Goal: Information Seeking & Learning: Find specific fact

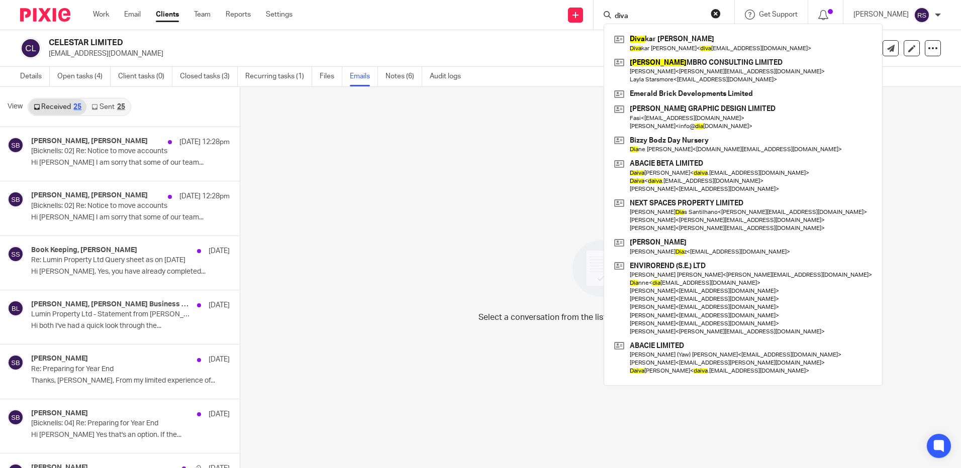
type input "diva"
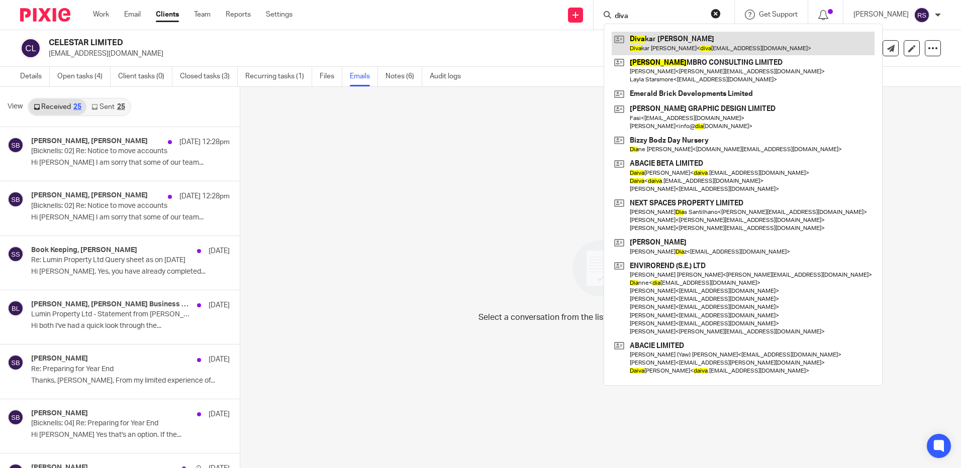
drag, startPoint x: 0, startPoint y: 0, endPoint x: 678, endPoint y: 37, distance: 678.7
click at [678, 37] on link at bounding box center [742, 43] width 263 height 23
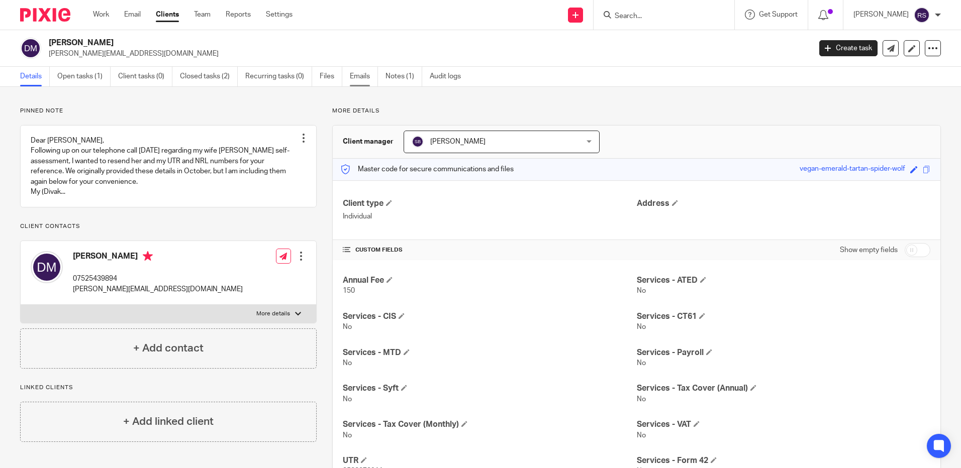
click at [353, 77] on link "Emails" at bounding box center [364, 77] width 28 height 20
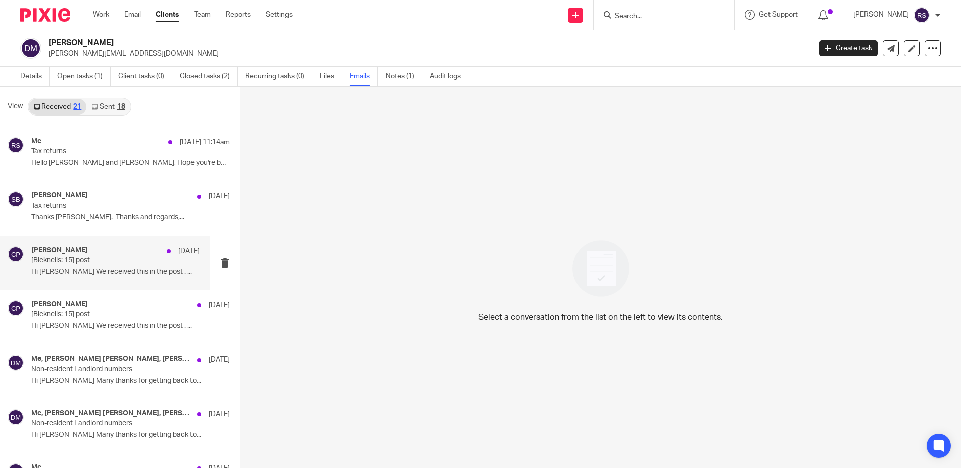
scroll to position [50, 0]
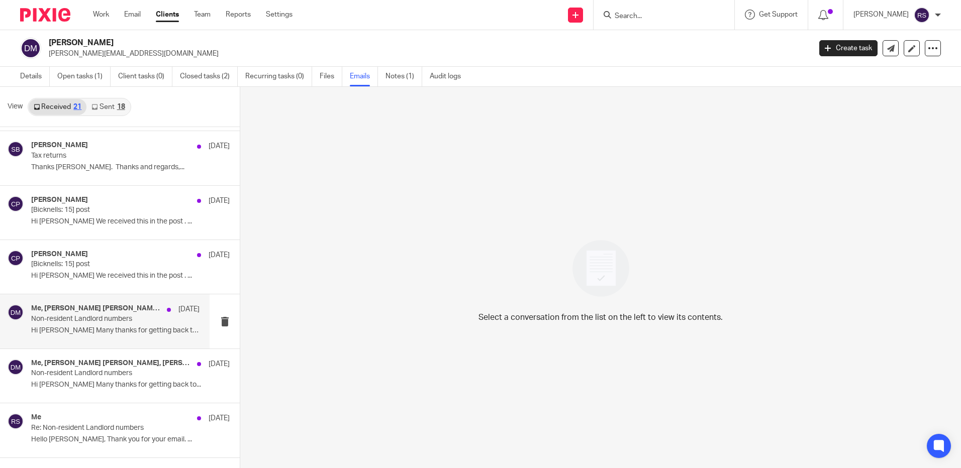
click at [91, 321] on p "Non-resident Landlord numbers" at bounding box center [98, 319] width 135 height 9
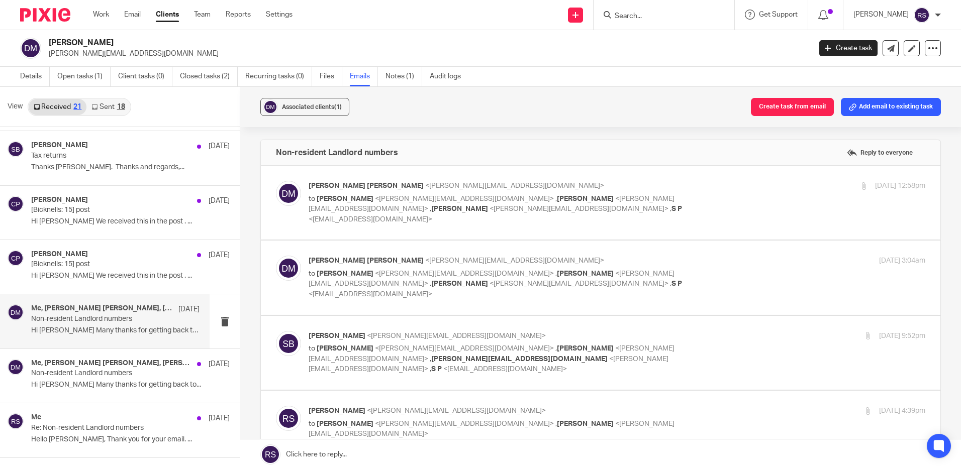
scroll to position [0, 0]
click at [575, 205] on p "to [PERSON_NAME] <[PERSON_NAME][EMAIL_ADDRESS][DOMAIN_NAME]> , [PERSON_NAME] <[…" at bounding box center [513, 209] width 411 height 31
checkbox input "true"
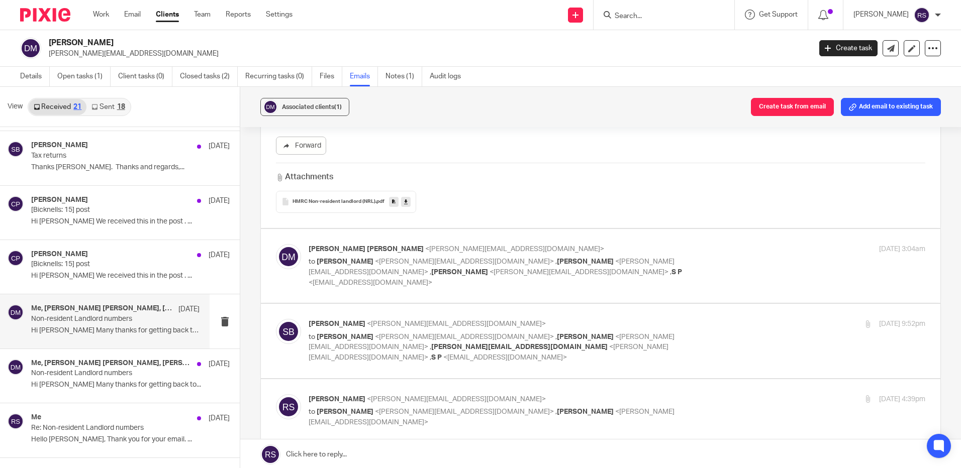
scroll to position [251, 0]
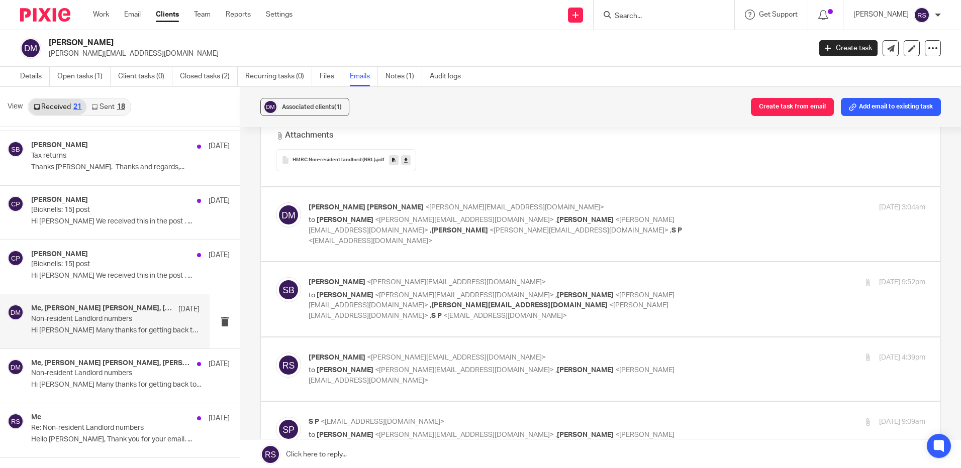
click at [525, 217] on span "<[PERSON_NAME][EMAIL_ADDRESS][DOMAIN_NAME]>" at bounding box center [491, 226] width 366 height 18
checkbox input "true"
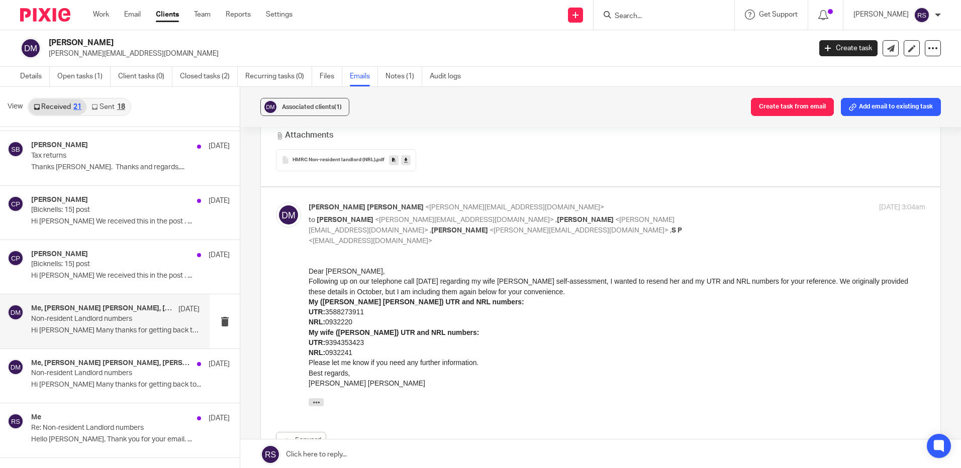
scroll to position [0, 0]
click at [591, 322] on li "NRL: 0932220" at bounding box center [616, 322] width 616 height 10
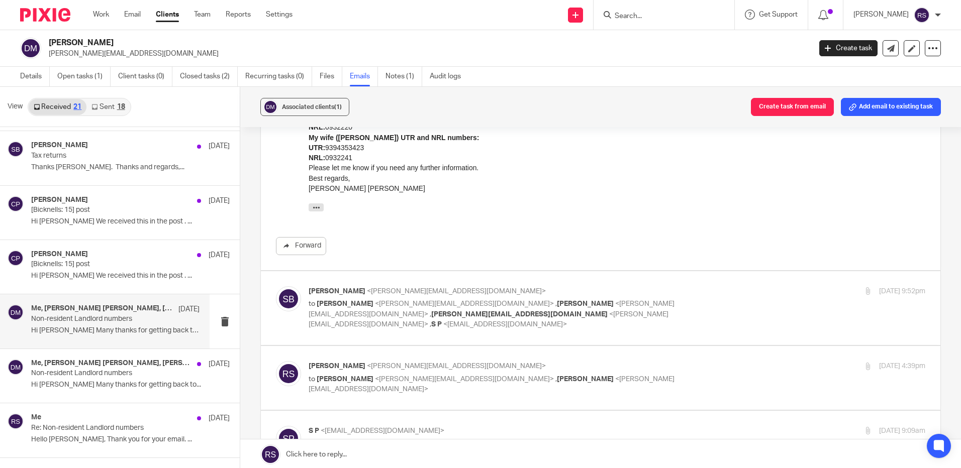
scroll to position [452, 0]
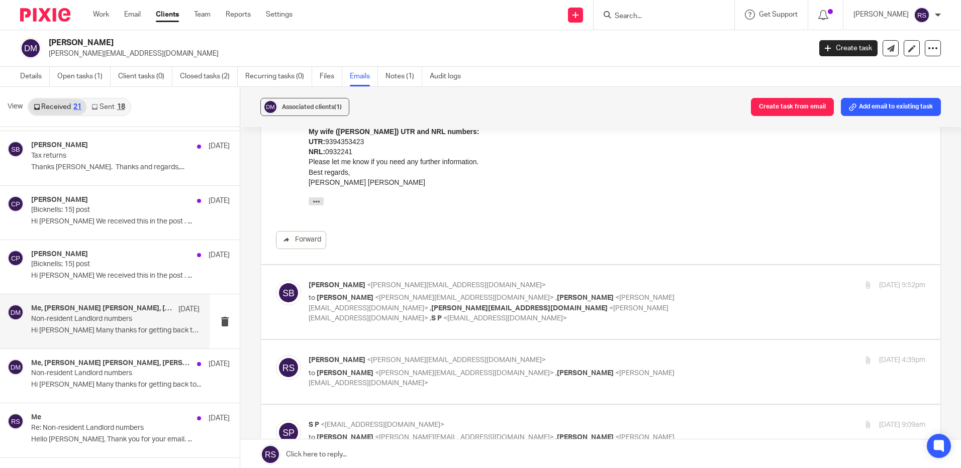
click at [588, 293] on label at bounding box center [600, 302] width 679 height 74
click at [276, 280] on input "checkbox" at bounding box center [275, 280] width 1 height 1
checkbox input "true"
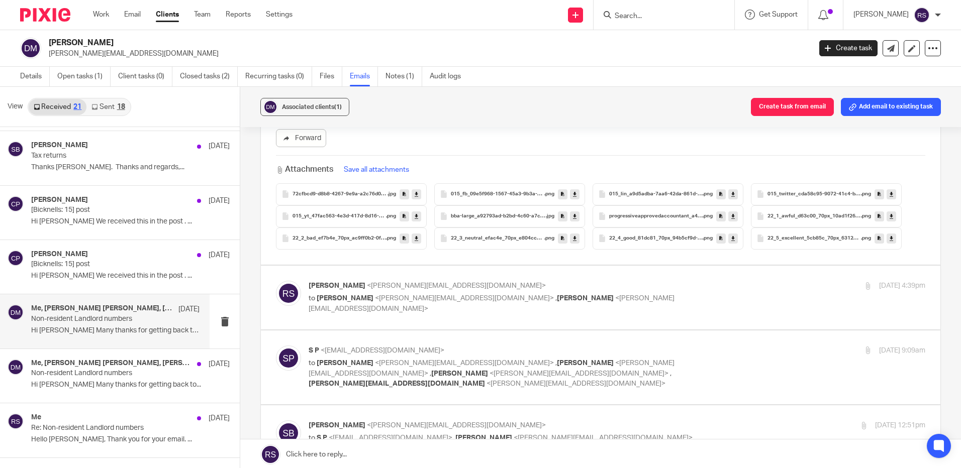
scroll to position [1356, 0]
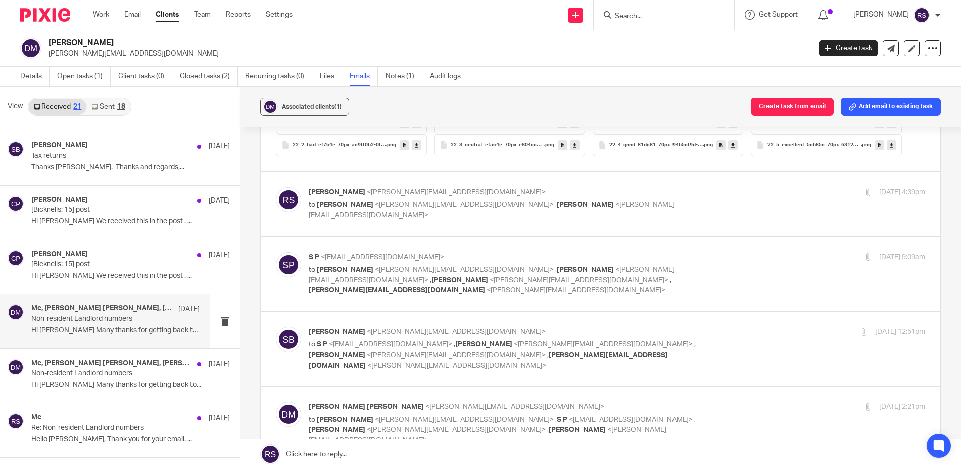
click at [595, 200] on p "to [PERSON_NAME] <[PERSON_NAME][EMAIL_ADDRESS][DOMAIN_NAME]> , [PERSON_NAME] <[…" at bounding box center [513, 210] width 411 height 21
checkbox input "true"
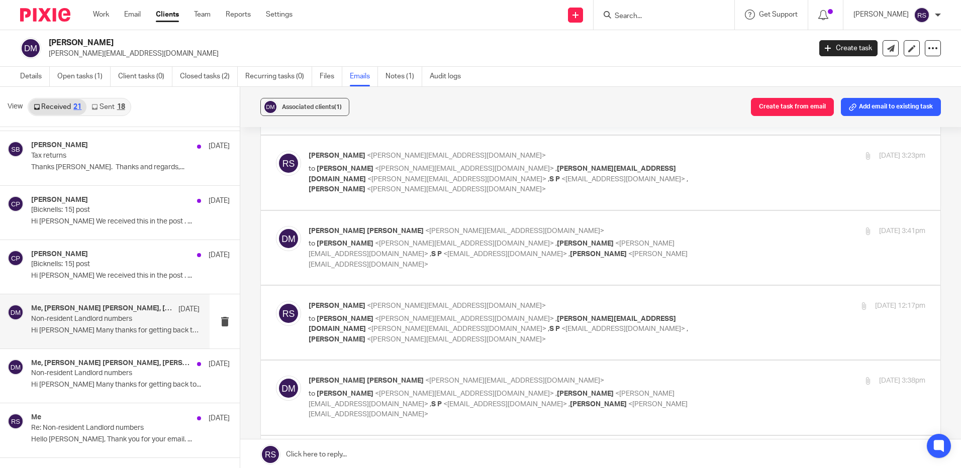
scroll to position [2864, 0]
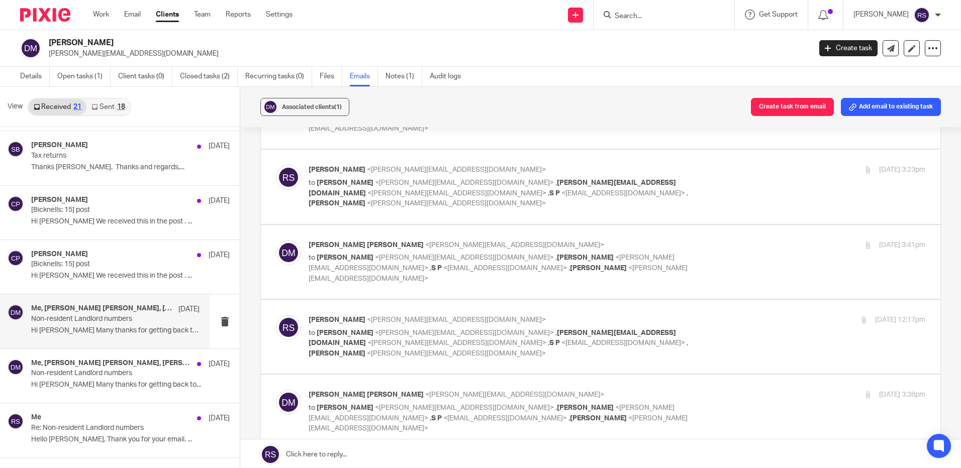
click at [557, 404] on span "[PERSON_NAME]" at bounding box center [585, 407] width 57 height 7
checkbox input "true"
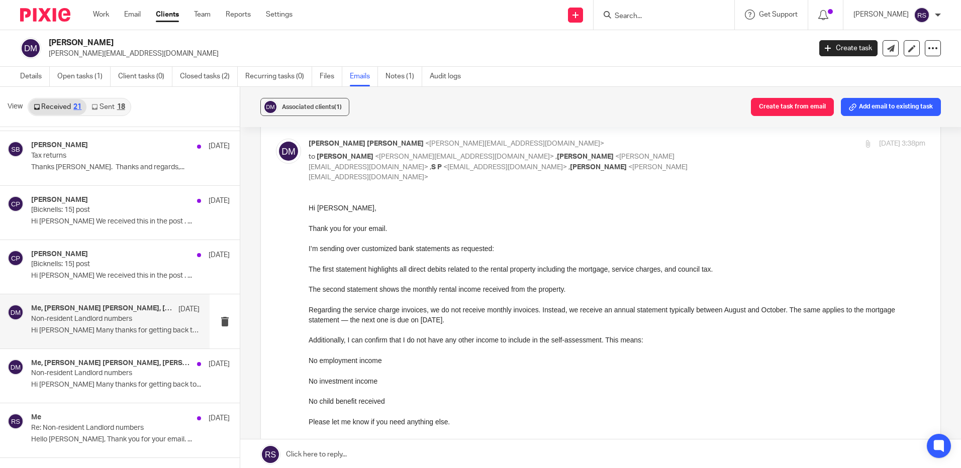
scroll to position [2914, 0]
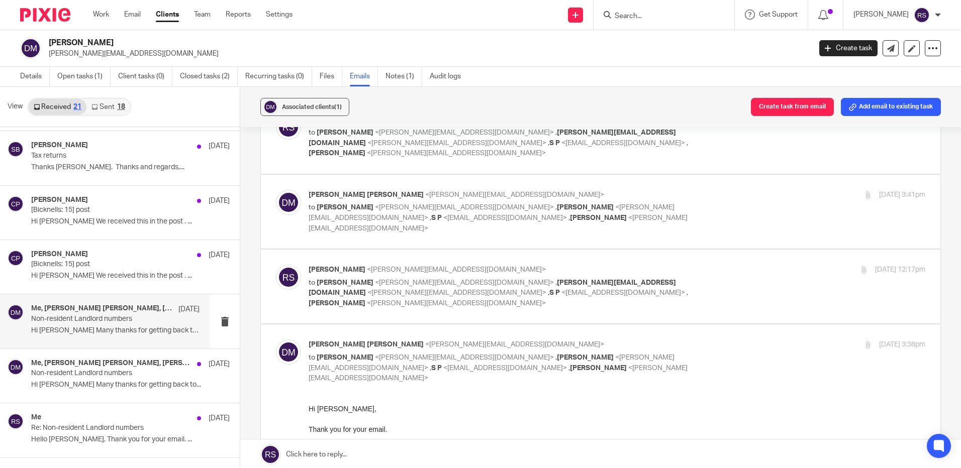
click at [618, 265] on div "[PERSON_NAME] <[PERSON_NAME][EMAIL_ADDRESS][DOMAIN_NAME]> to [PERSON_NAME] <[PE…" at bounding box center [513, 287] width 411 height 44
checkbox input "true"
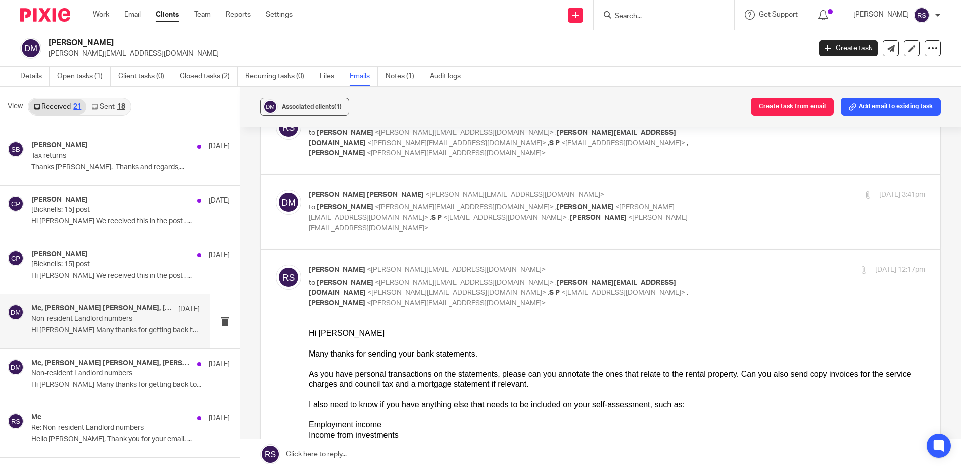
scroll to position [2864, 0]
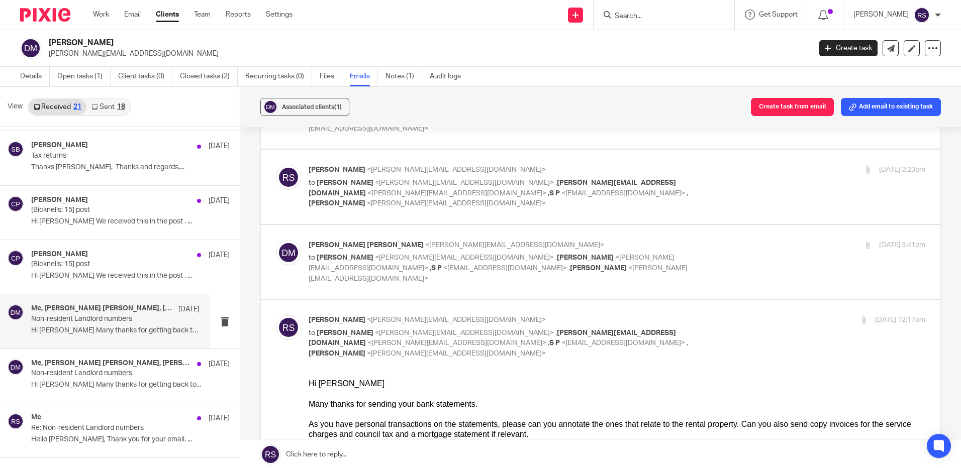
click at [567, 265] on span "<[EMAIL_ADDRESS][DOMAIN_NAME]>" at bounding box center [505, 268] width 124 height 7
checkbox input "true"
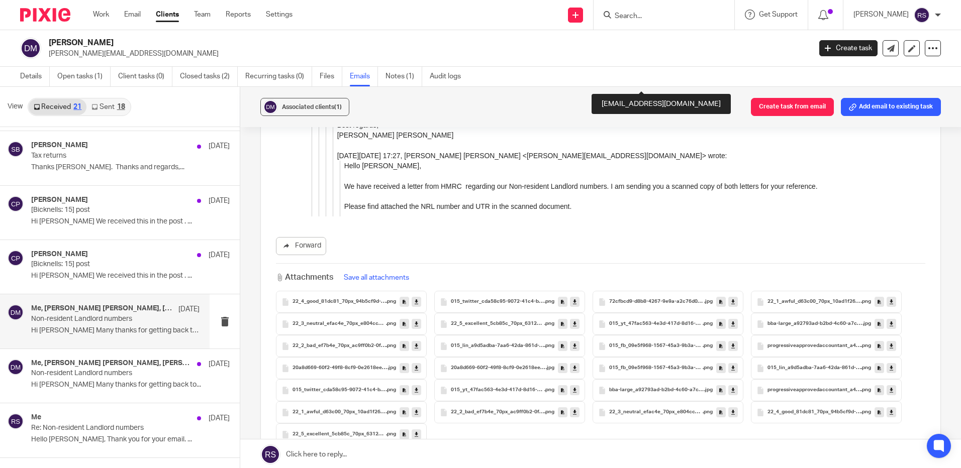
scroll to position [2, 0]
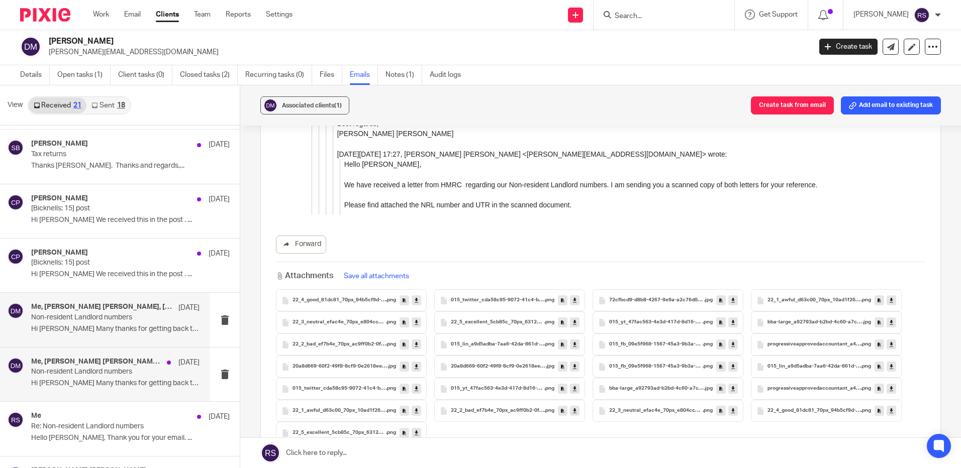
click at [62, 379] on p "Hi [PERSON_NAME] Many thanks for getting back to..." at bounding box center [115, 383] width 168 height 9
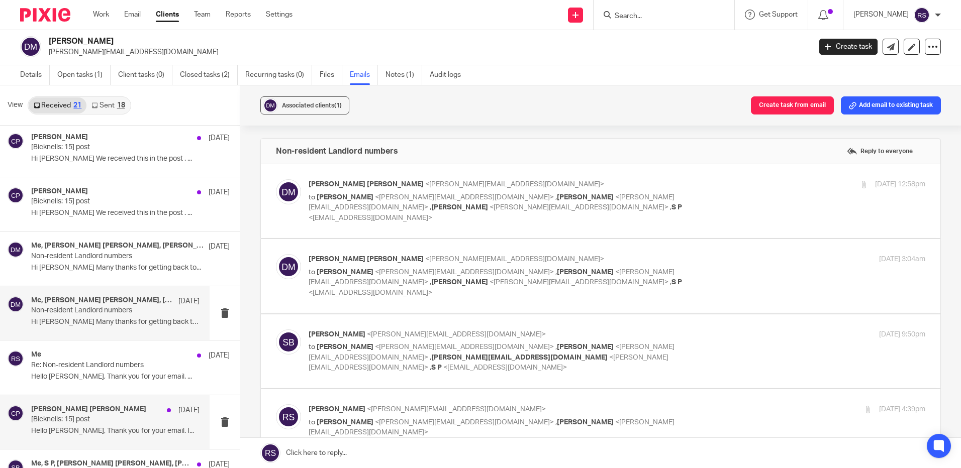
scroll to position [201, 0]
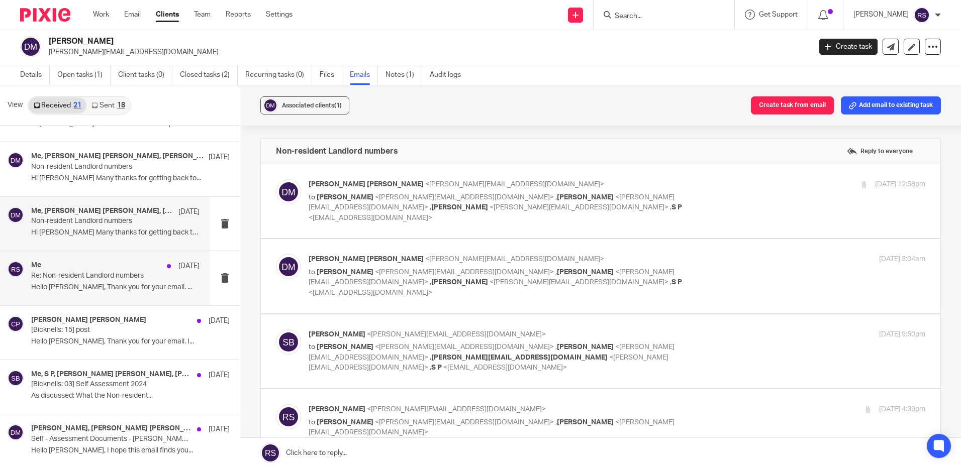
click at [91, 289] on p "Hello [PERSON_NAME], Thank you for your email. ..." at bounding box center [115, 287] width 168 height 9
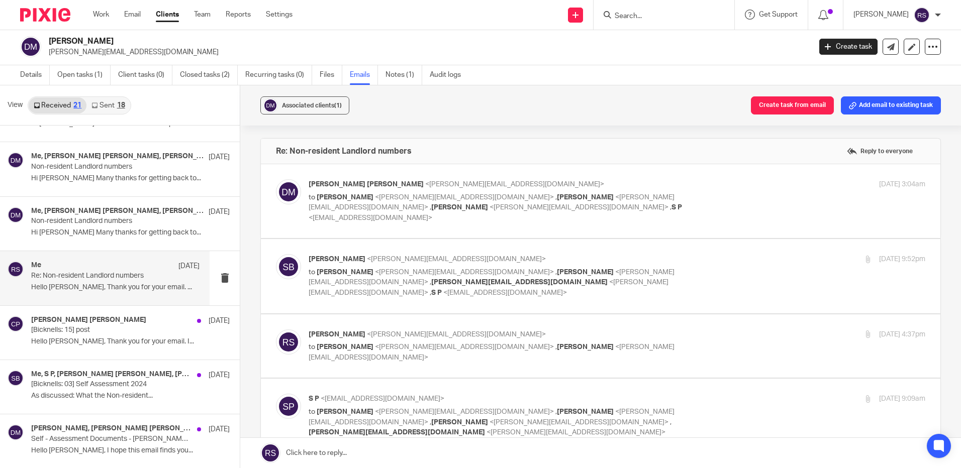
scroll to position [0, 0]
click at [533, 207] on p "to [PERSON_NAME] <[PERSON_NAME][EMAIL_ADDRESS][DOMAIN_NAME]> , [PERSON_NAME] <[…" at bounding box center [513, 207] width 411 height 31
checkbox input "true"
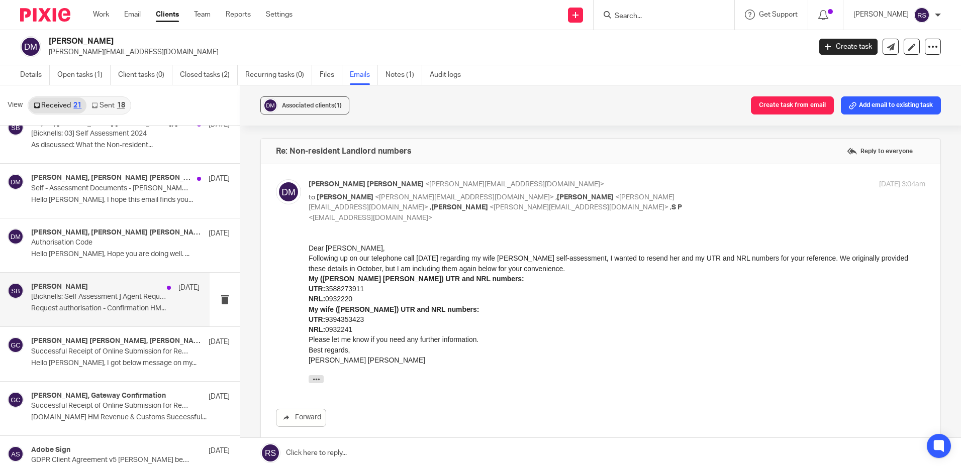
scroll to position [402, 0]
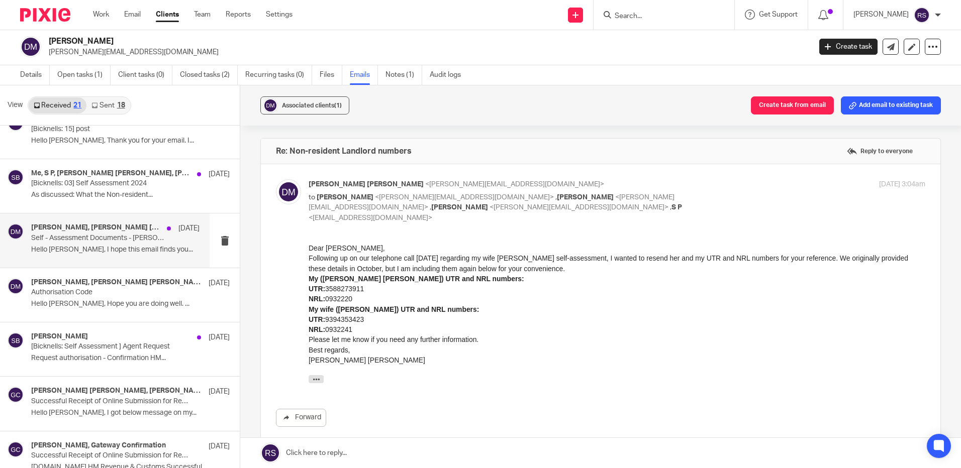
click at [89, 252] on p "Hello [PERSON_NAME], I hope this email finds you..." at bounding box center [115, 250] width 168 height 9
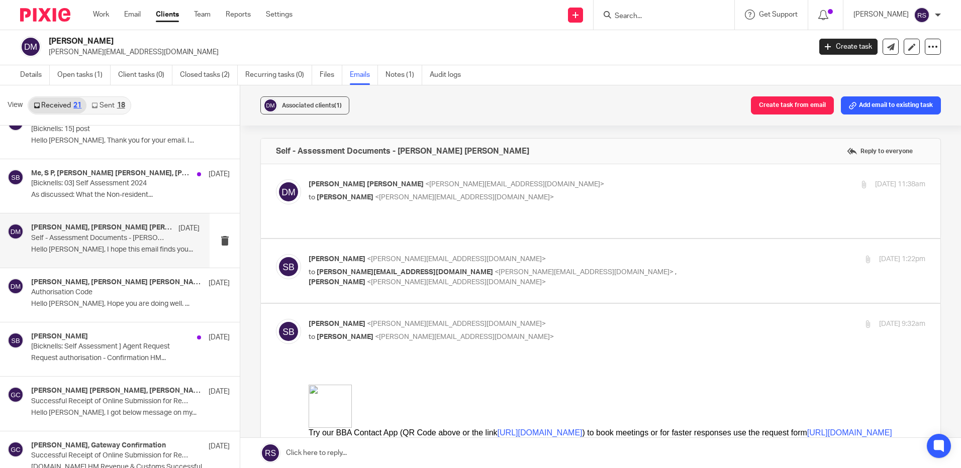
scroll to position [0, 0]
click at [556, 204] on div "[PERSON_NAME] [PERSON_NAME] <[PERSON_NAME][EMAIL_ADDRESS][DOMAIN_NAME]> to [PER…" at bounding box center [600, 201] width 649 height 44
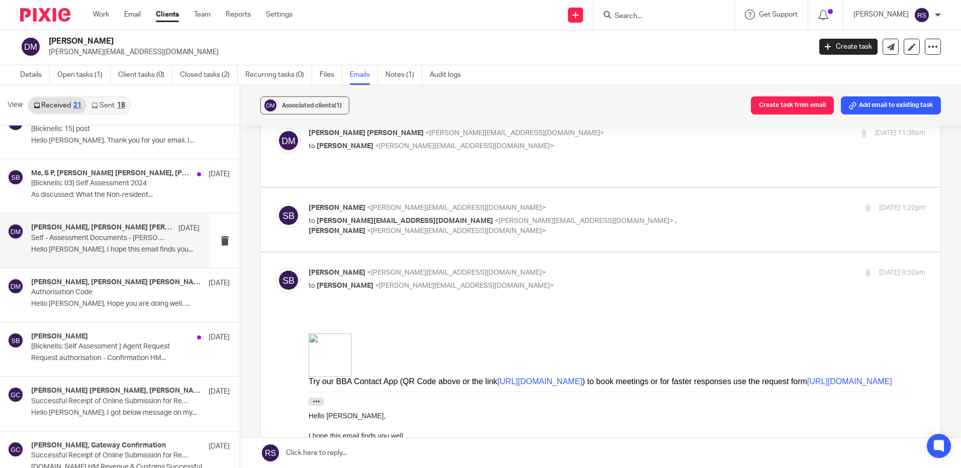
scroll to position [50, 0]
click at [545, 229] on span "<[PERSON_NAME][EMAIL_ADDRESS][DOMAIN_NAME]>" at bounding box center [456, 232] width 179 height 7
checkbox input "true"
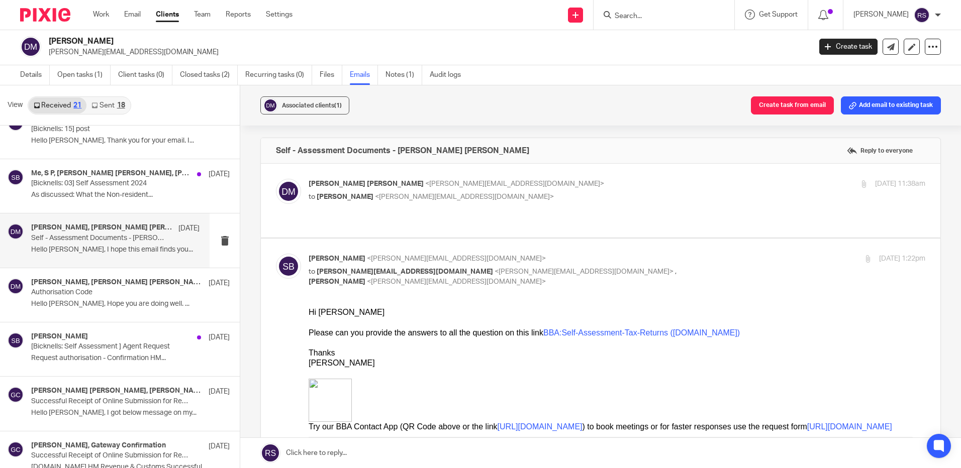
scroll to position [0, 0]
click at [552, 183] on p "[PERSON_NAME] [PERSON_NAME] <[PERSON_NAME][EMAIL_ADDRESS][DOMAIN_NAME]>" at bounding box center [513, 184] width 411 height 11
checkbox input "true"
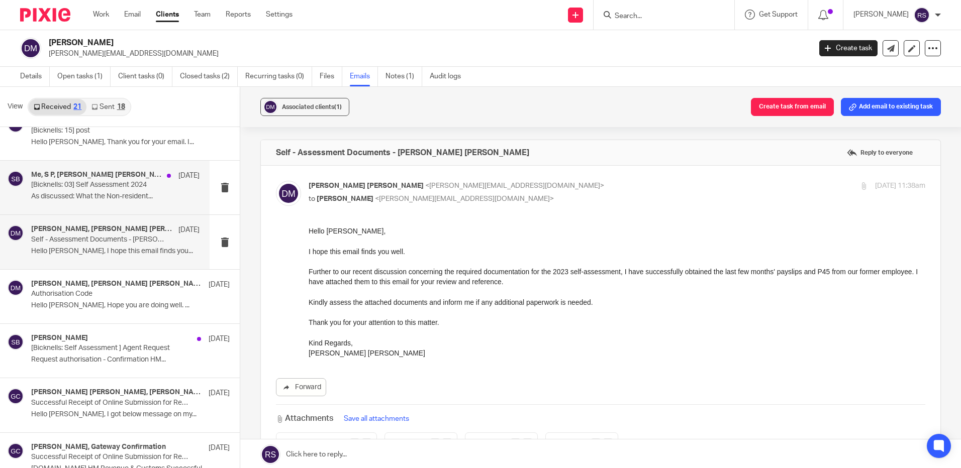
click at [115, 193] on p "As discussed: What the Non-resident..." at bounding box center [115, 196] width 168 height 9
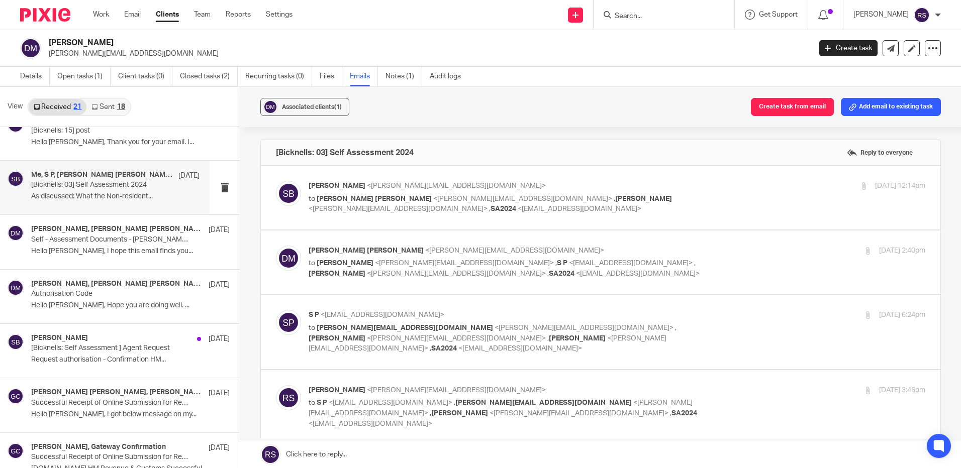
click at [471, 183] on p "[PERSON_NAME] <[PERSON_NAME][EMAIL_ADDRESS][DOMAIN_NAME]>" at bounding box center [513, 186] width 411 height 11
checkbox input "true"
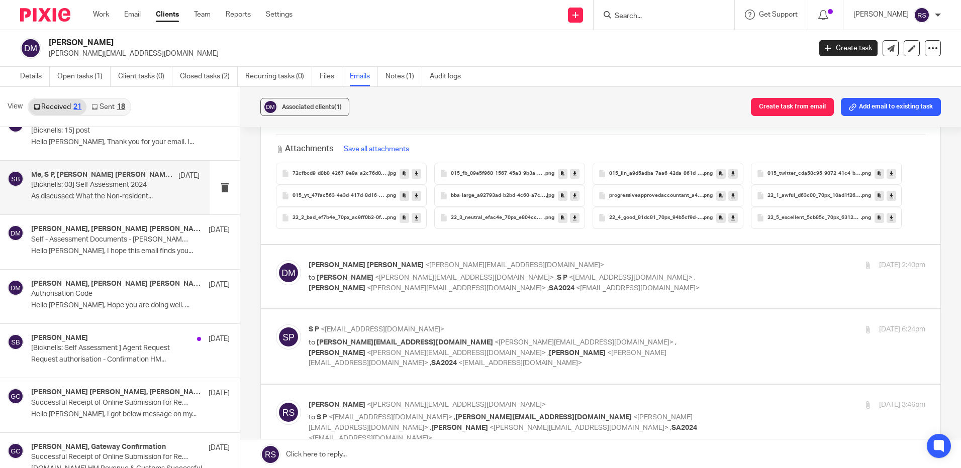
scroll to position [502, 0]
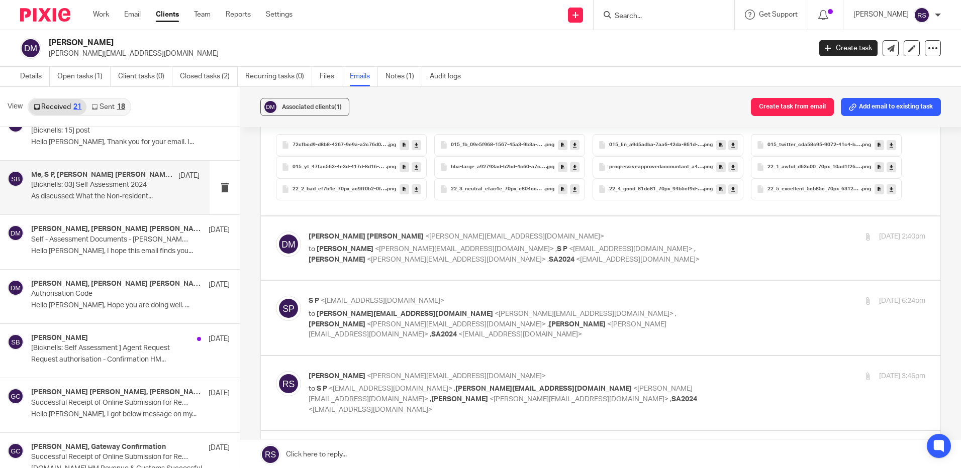
click at [525, 222] on label at bounding box center [600, 249] width 679 height 64
click at [276, 231] on input "checkbox" at bounding box center [275, 231] width 1 height 1
checkbox input "true"
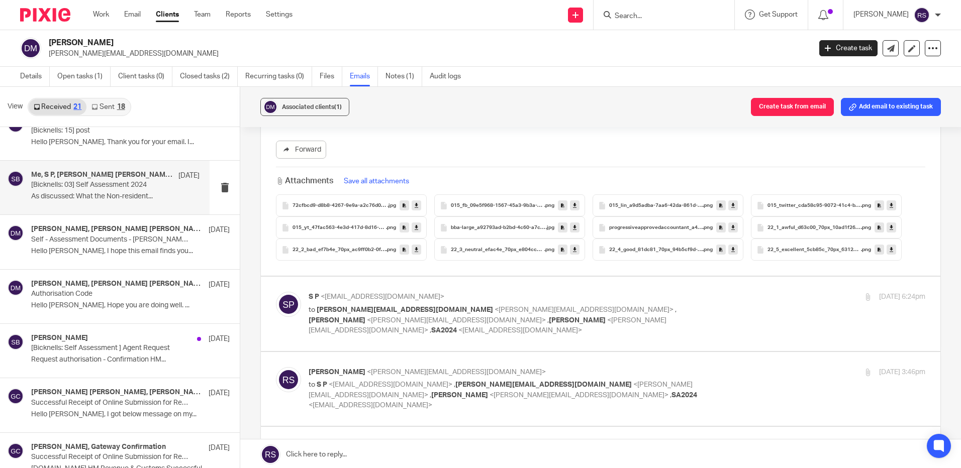
scroll to position [703, 0]
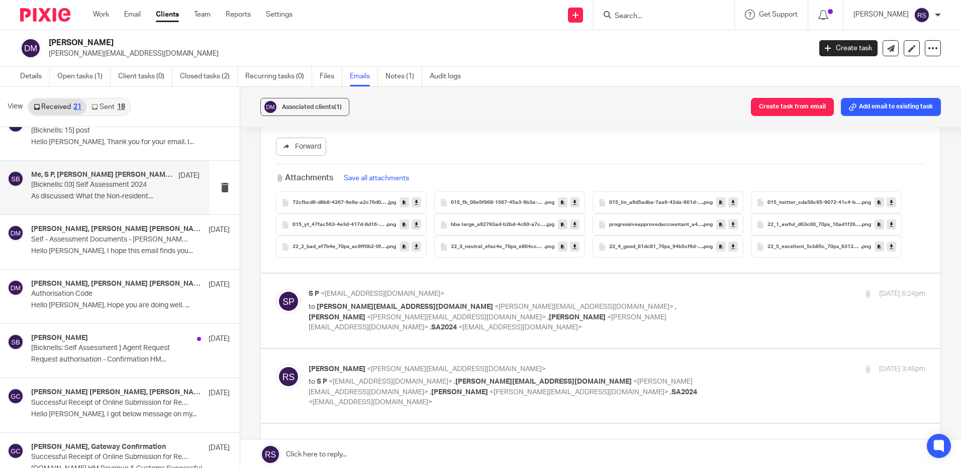
click at [524, 311] on p "to [PERSON_NAME][EMAIL_ADDRESS][DOMAIN_NAME] <[PERSON_NAME][EMAIL_ADDRESS][DOMA…" at bounding box center [513, 317] width 411 height 31
checkbox input "true"
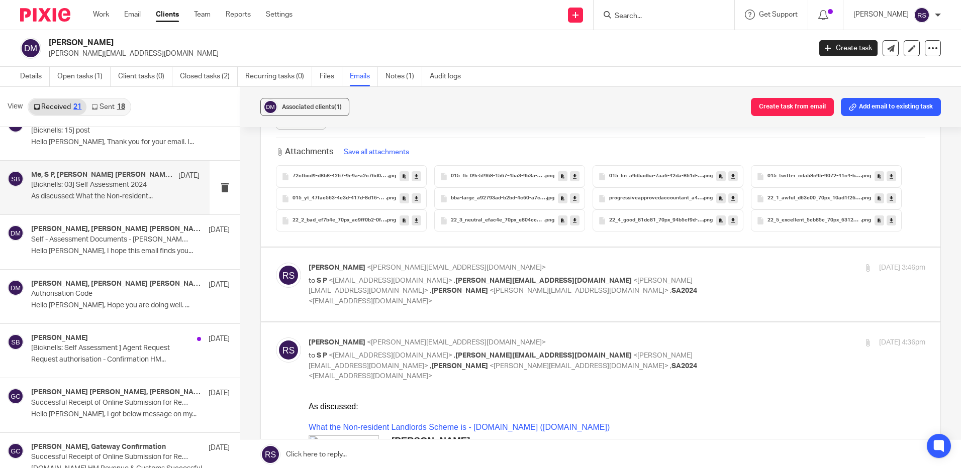
scroll to position [1156, 0]
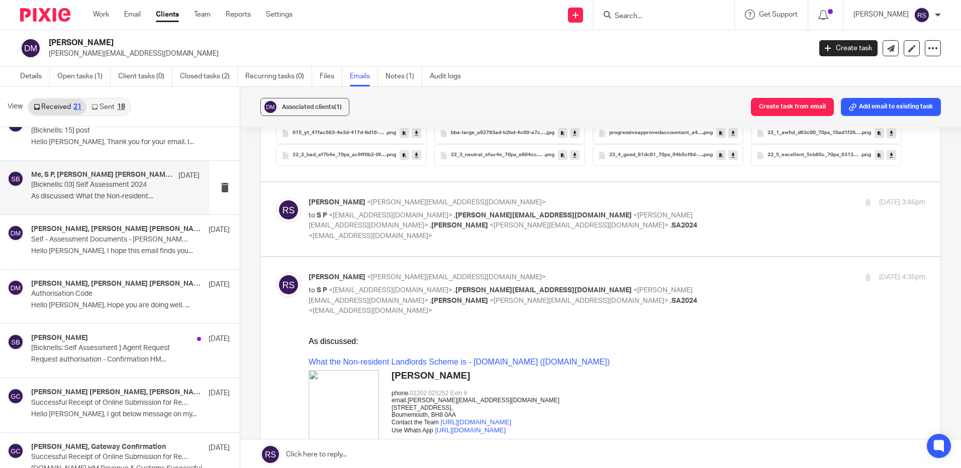
click at [487, 211] on p "to S P <[EMAIL_ADDRESS][DOMAIN_NAME]> , [PERSON_NAME][EMAIL_ADDRESS][DOMAIN_NAM…" at bounding box center [513, 226] width 411 height 31
checkbox input "true"
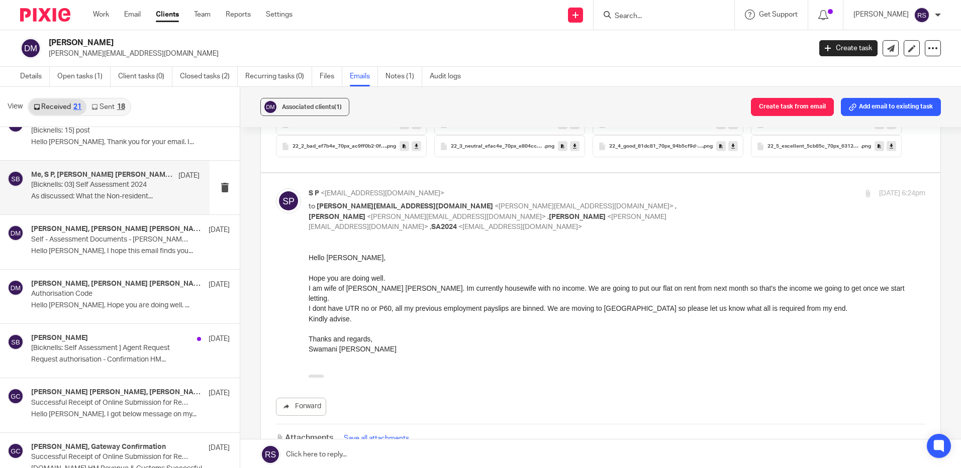
scroll to position [452, 0]
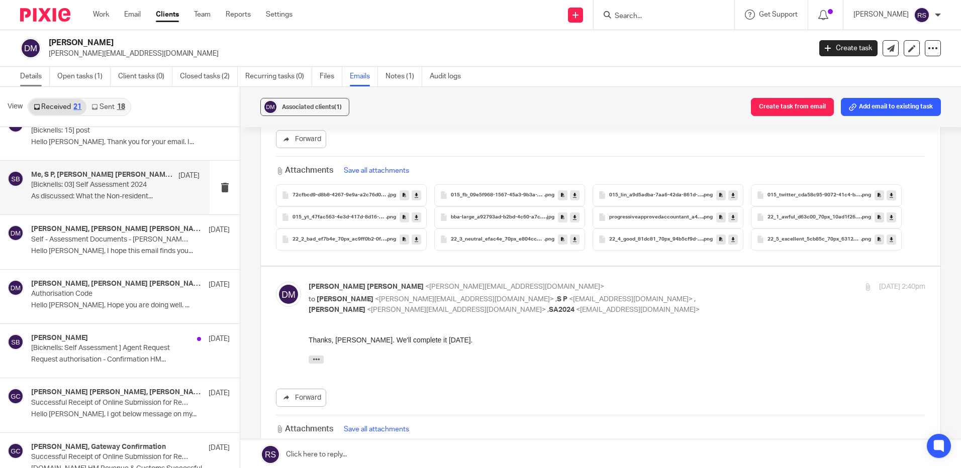
click at [29, 76] on link "Details" at bounding box center [35, 77] width 30 height 20
